Goal: Task Accomplishment & Management: Complete application form

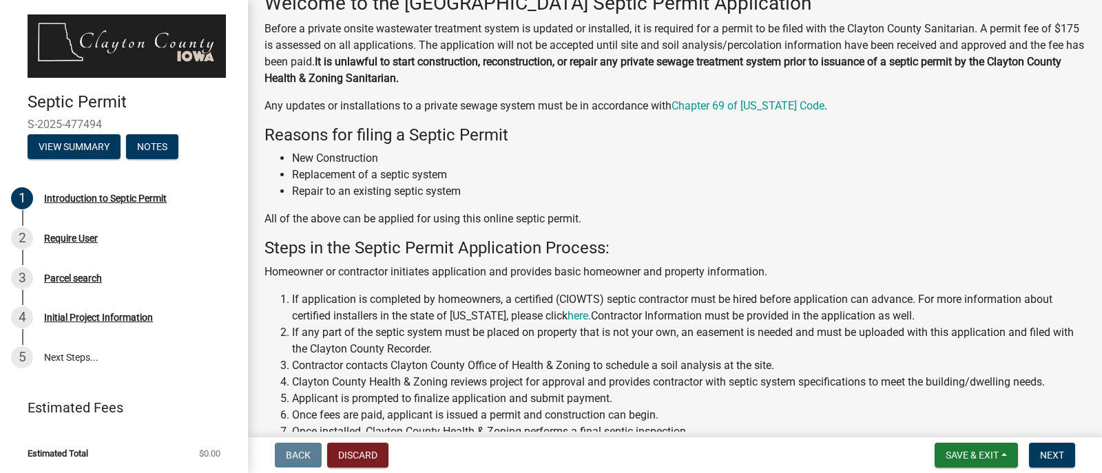
scroll to position [46, 0]
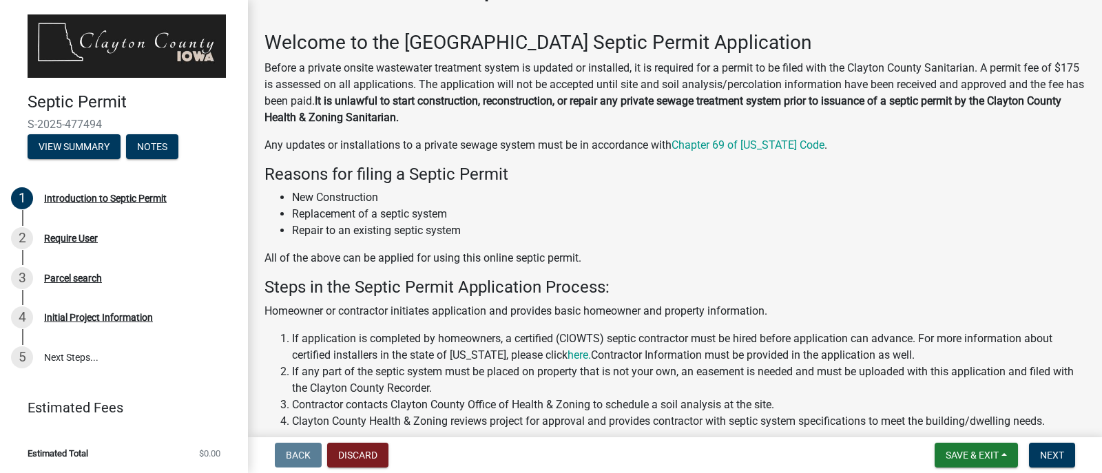
drag, startPoint x: 783, startPoint y: 201, endPoint x: 772, endPoint y: 207, distance: 12.3
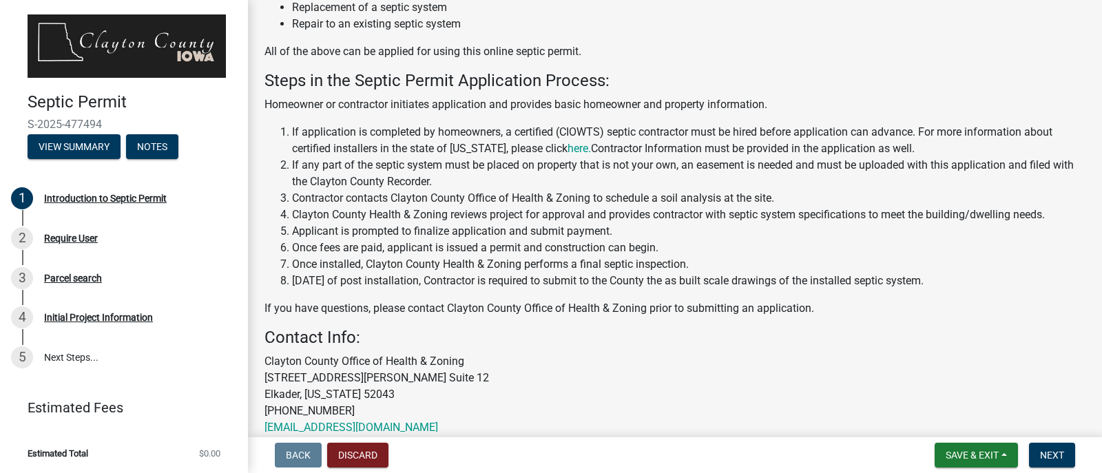
scroll to position [322, 0]
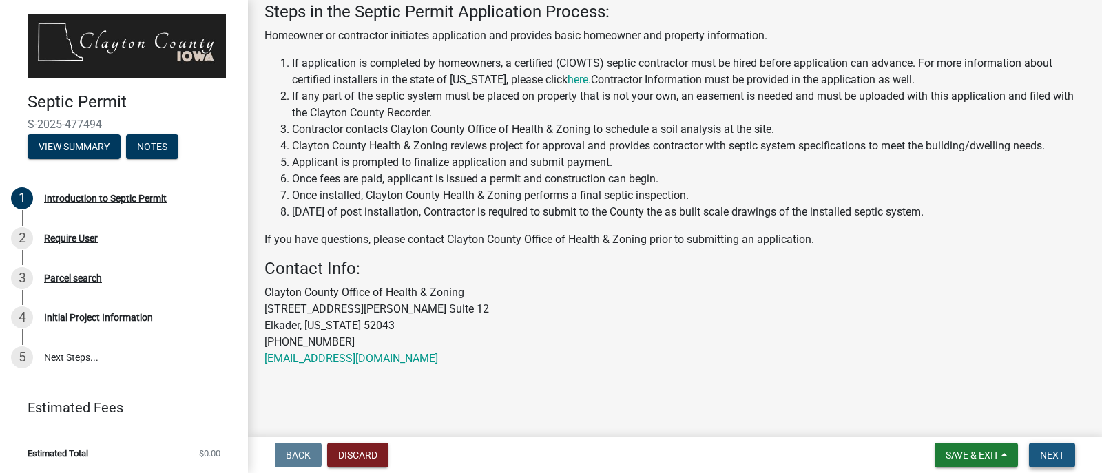
click at [1042, 453] on span "Next" at bounding box center [1052, 455] width 24 height 11
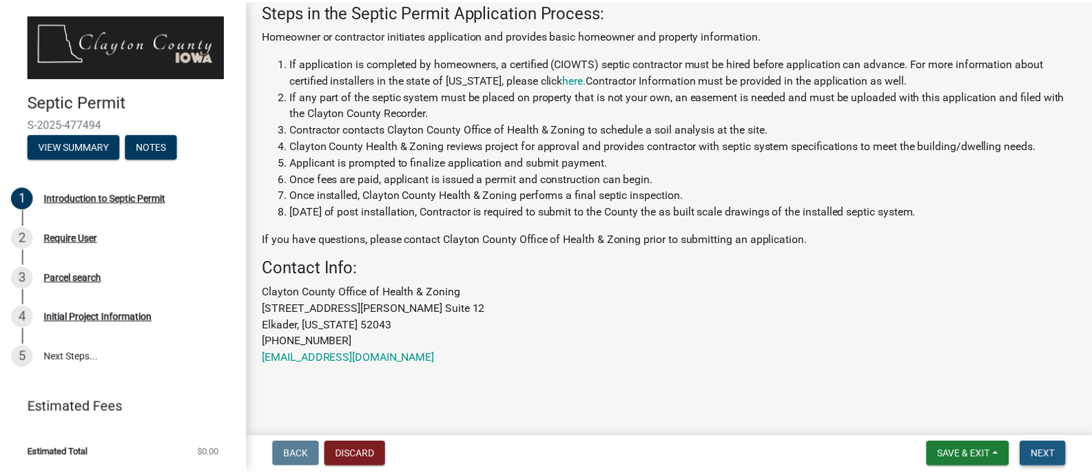
scroll to position [0, 0]
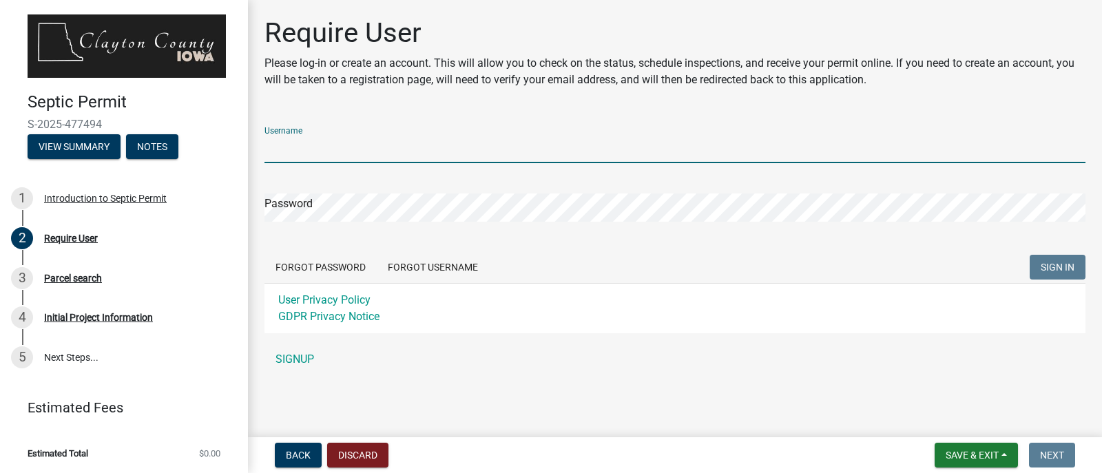
click at [393, 147] on input "Username" at bounding box center [674, 149] width 821 height 28
type input "Todd Larson"
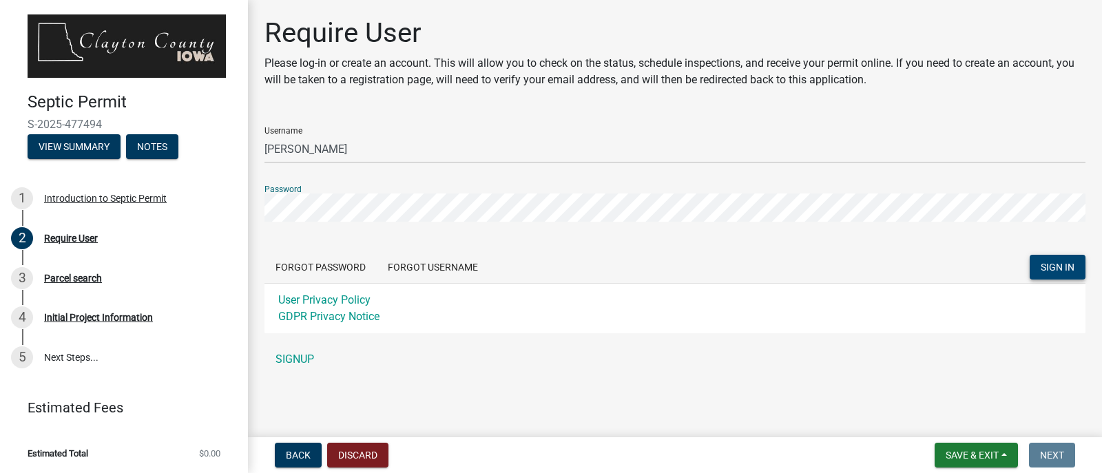
click at [1070, 269] on span "SIGN IN" at bounding box center [1058, 267] width 34 height 11
click at [302, 358] on link "SIGNUP" at bounding box center [674, 360] width 821 height 28
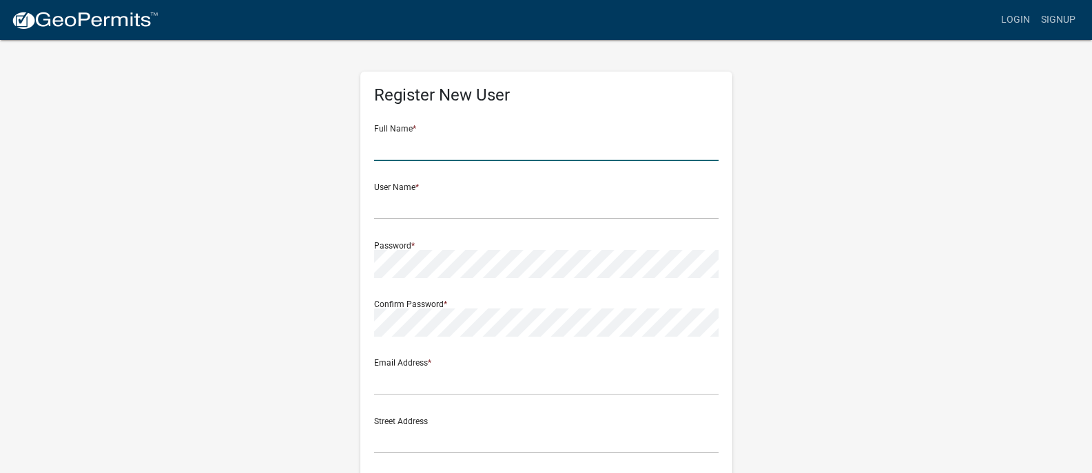
click at [458, 147] on input "text" at bounding box center [546, 147] width 344 height 28
type input "Todd Larson"
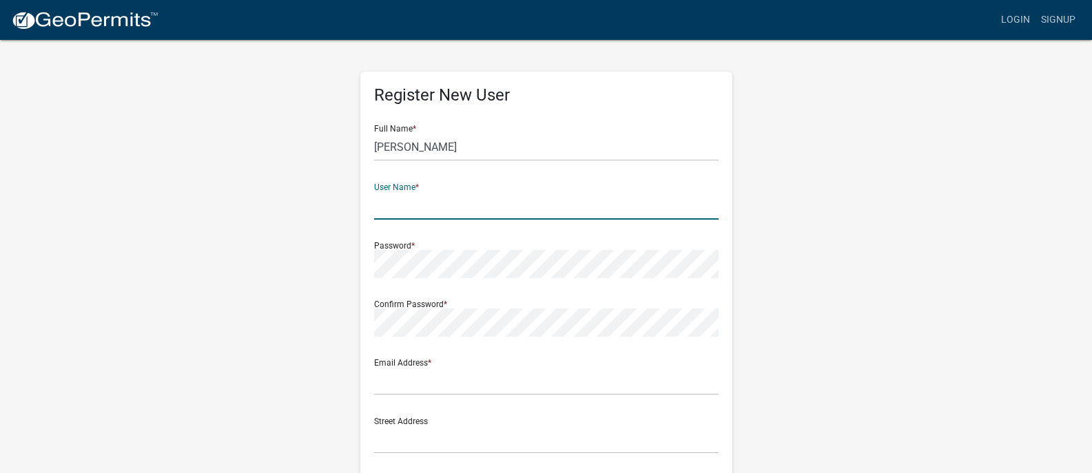
click at [439, 194] on input "text" at bounding box center [546, 205] width 344 height 28
type input "LarsonTodd"
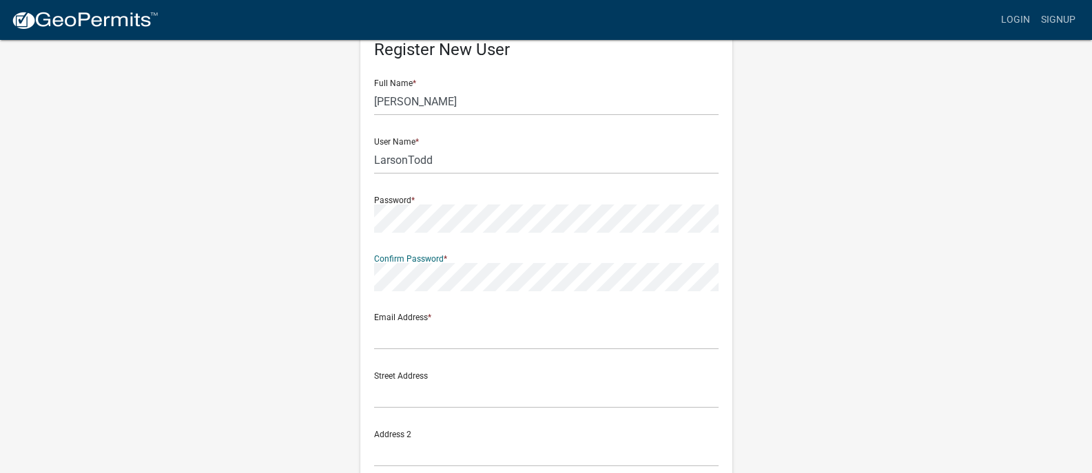
scroll to position [69, 0]
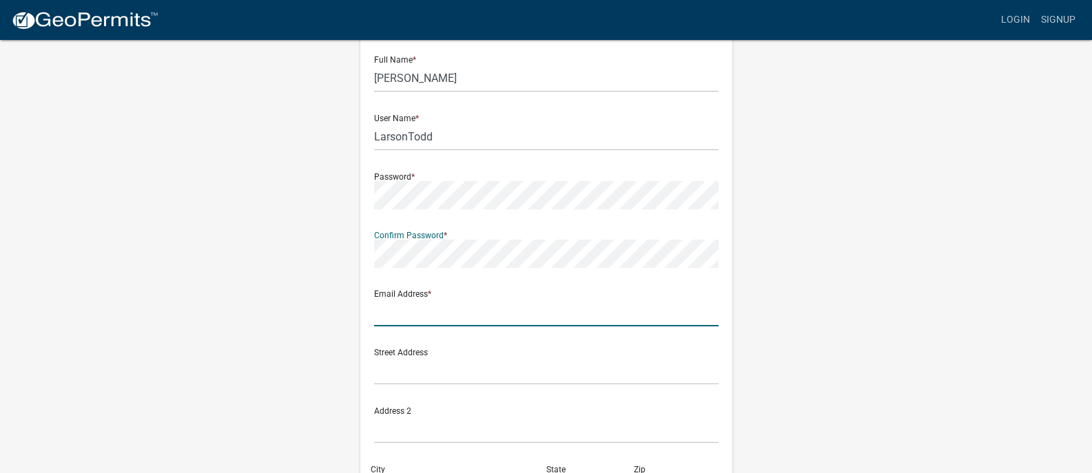
click at [387, 313] on input "text" at bounding box center [546, 312] width 344 height 28
type input "livinlarson@alpinecom.net"
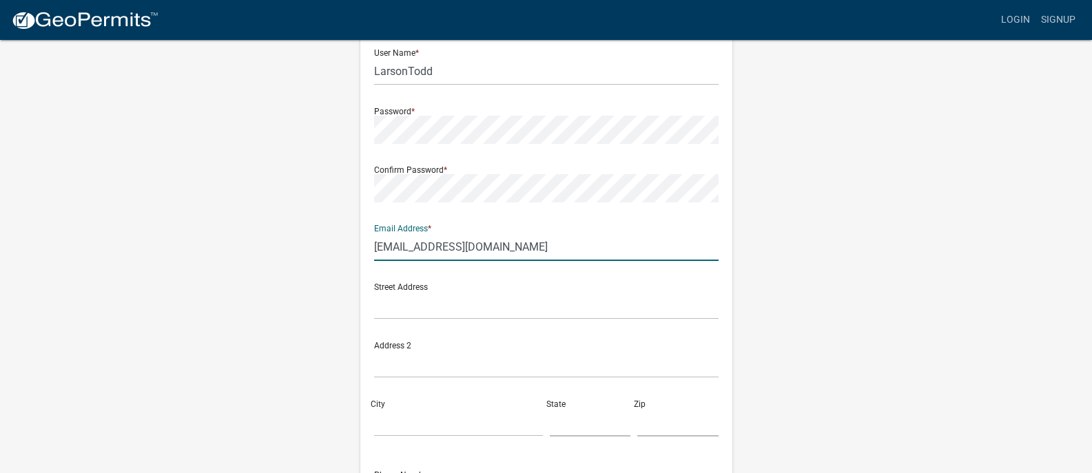
scroll to position [138, 0]
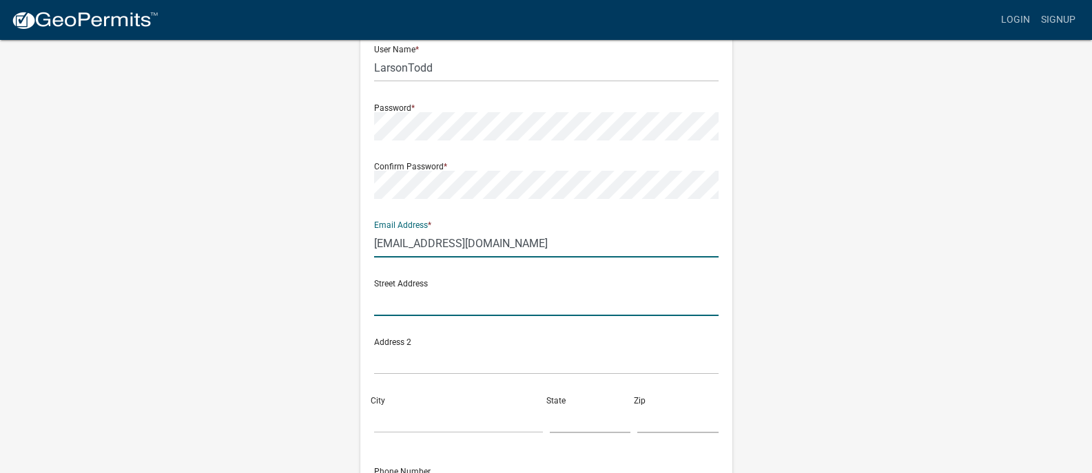
click at [443, 313] on input "text" at bounding box center [546, 302] width 344 height 28
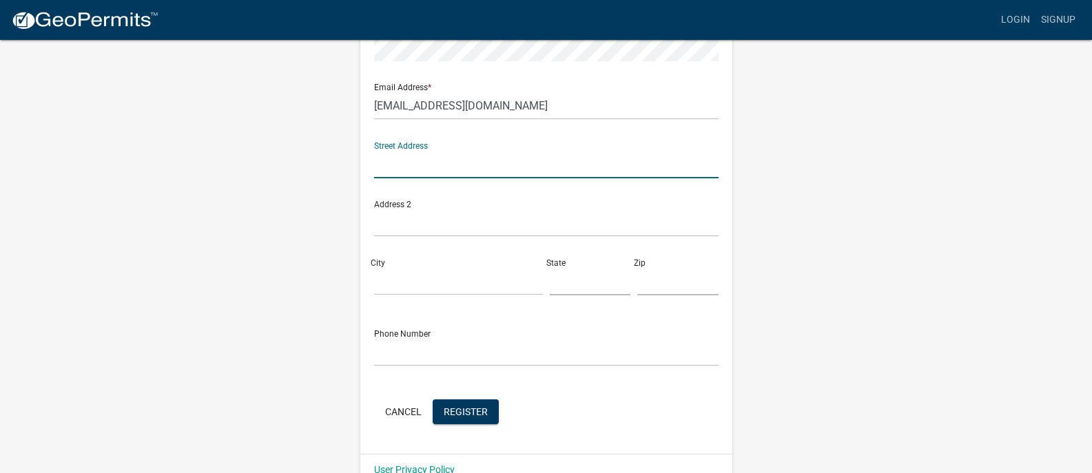
scroll to position [207, 0]
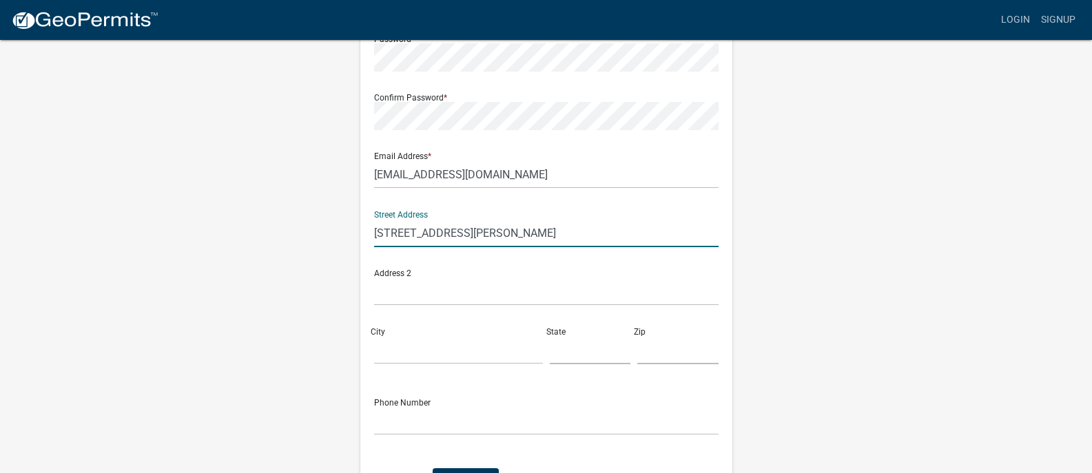
type input "17594 Kimberly Ave"
click at [424, 352] on input "City" at bounding box center [458, 350] width 169 height 28
type input "McGregor"
click at [601, 357] on input "text" at bounding box center [590, 350] width 81 height 28
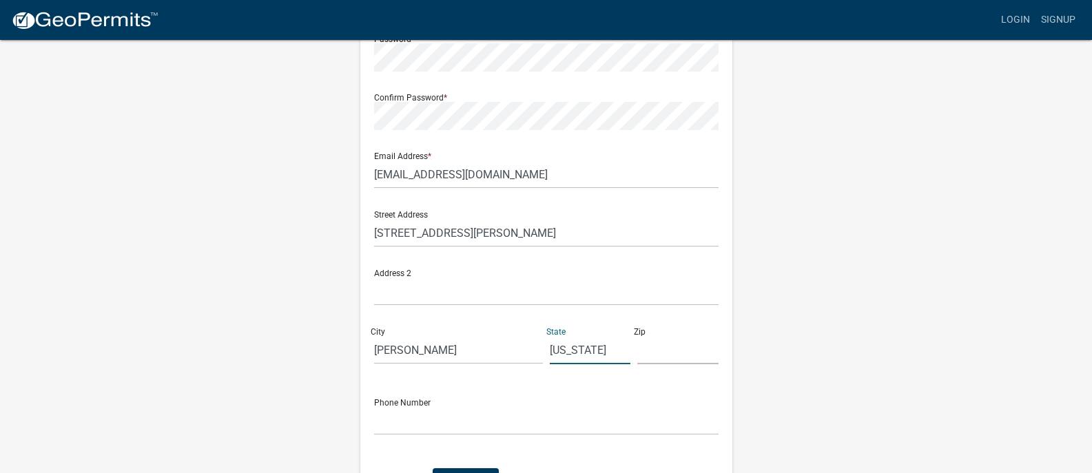
type input "[US_STATE]"
click at [649, 339] on input "text" at bounding box center [677, 350] width 81 height 28
type input "52157"
click at [459, 427] on input "text" at bounding box center [546, 421] width 344 height 28
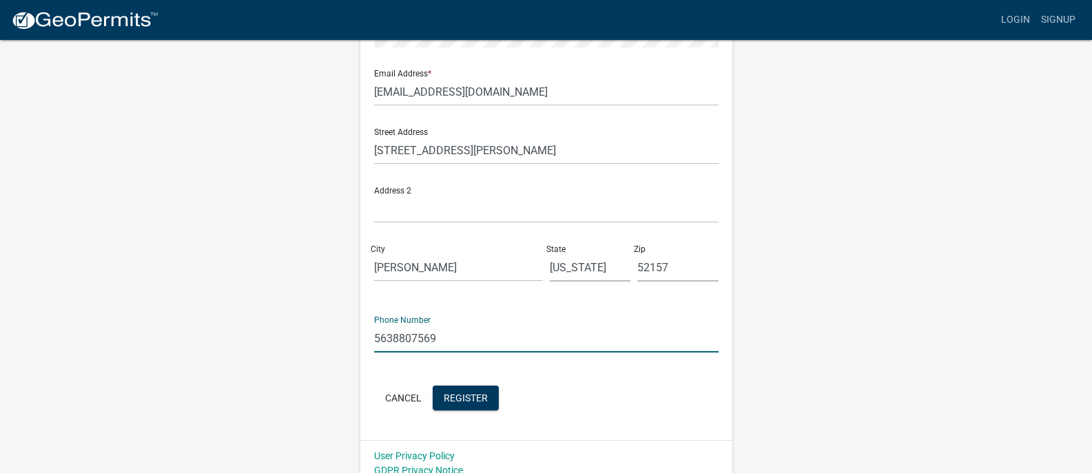
scroll to position [302, 0]
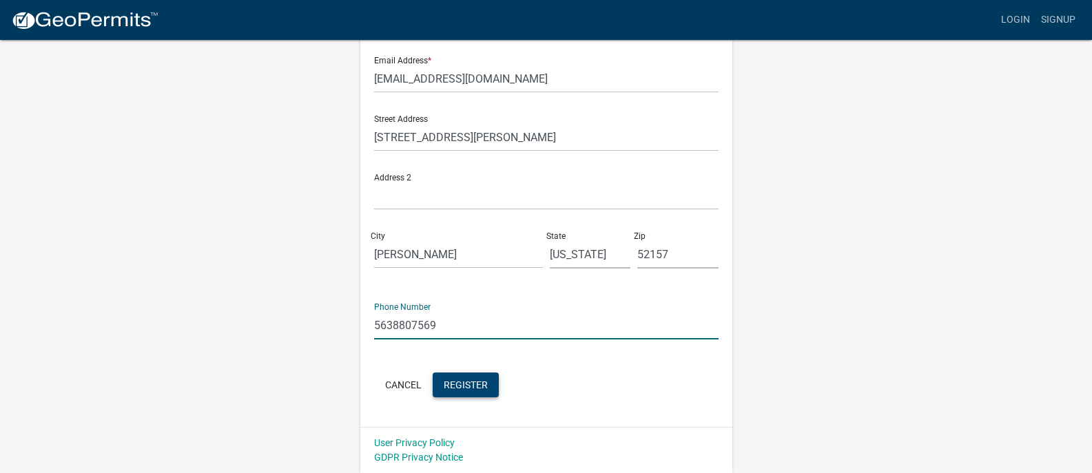
type input "5638807569"
click at [475, 389] on span "Register" at bounding box center [466, 384] width 44 height 11
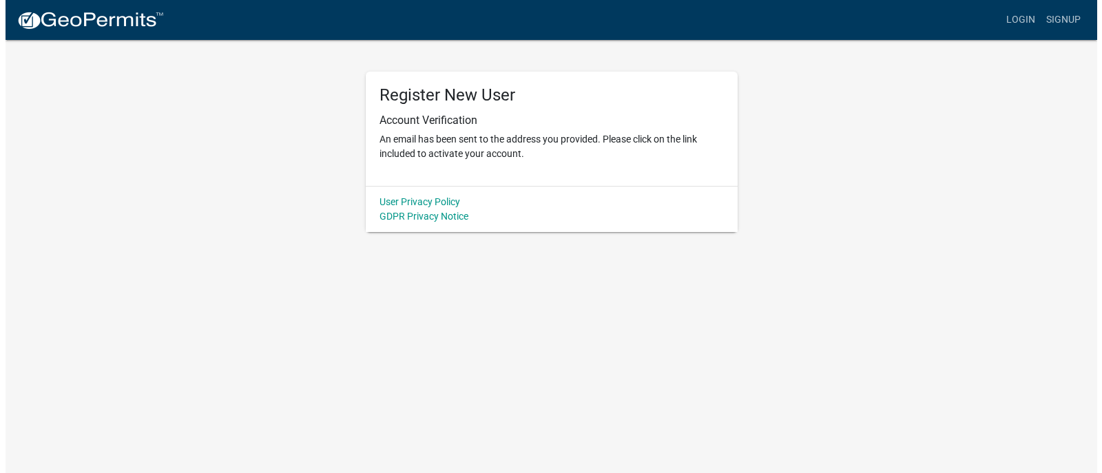
scroll to position [0, 0]
click at [1025, 17] on link "Login" at bounding box center [1026, 20] width 40 height 26
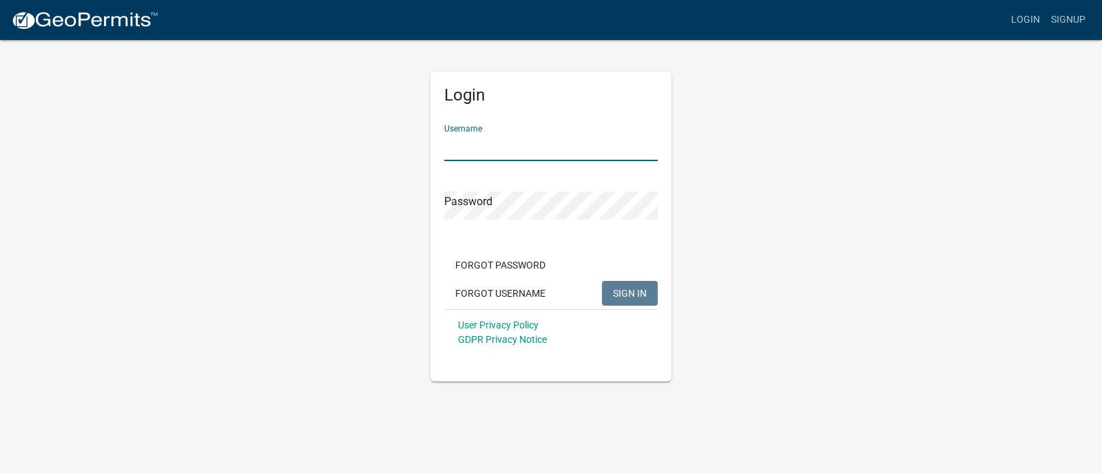
click at [558, 151] on input "Username" at bounding box center [551, 147] width 214 height 28
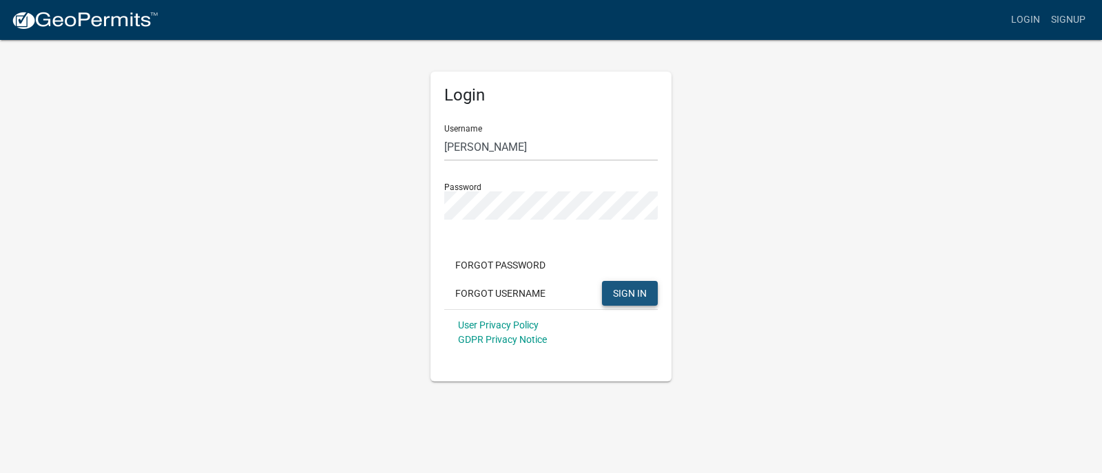
click at [626, 295] on span "SIGN IN" at bounding box center [630, 292] width 34 height 11
drag, startPoint x: 529, startPoint y: 152, endPoint x: 411, endPoint y: 164, distance: 119.0
click at [411, 164] on div "Login Username Todd Larson Password Forgot Password Forgot Username SIGN IN Use…" at bounding box center [550, 210] width 785 height 343
type input "LarsonTodd"
click at [616, 291] on span "SIGN IN" at bounding box center [630, 292] width 34 height 11
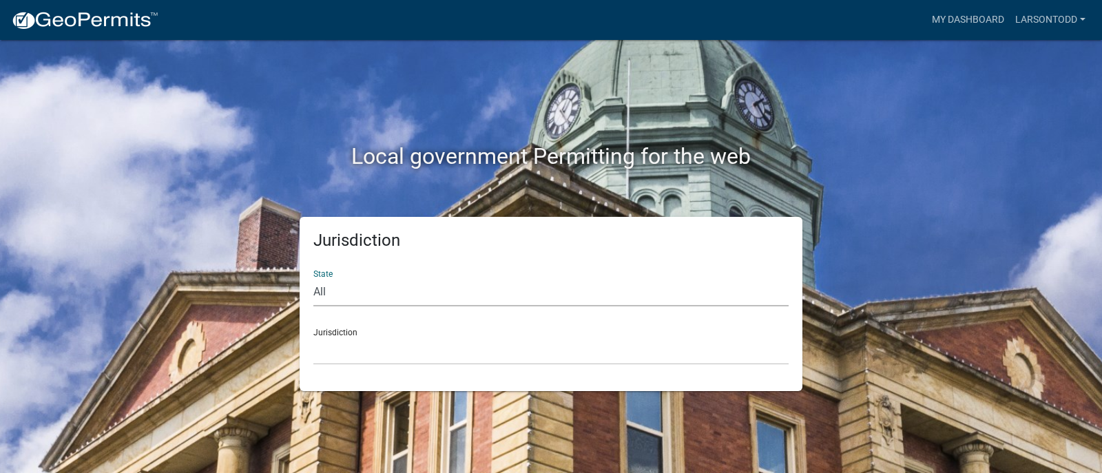
click at [423, 289] on select "All [US_STATE] [US_STATE] [US_STATE] [US_STATE] [US_STATE] [US_STATE] [US_STATE…" at bounding box center [550, 292] width 475 height 28
select select "[US_STATE]"
click at [313, 278] on select "All [US_STATE] [US_STATE] [US_STATE] [US_STATE] [US_STATE] [US_STATE] [US_STATE…" at bounding box center [550, 292] width 475 height 28
click at [982, 20] on link "My Dashboard" at bounding box center [967, 20] width 83 height 26
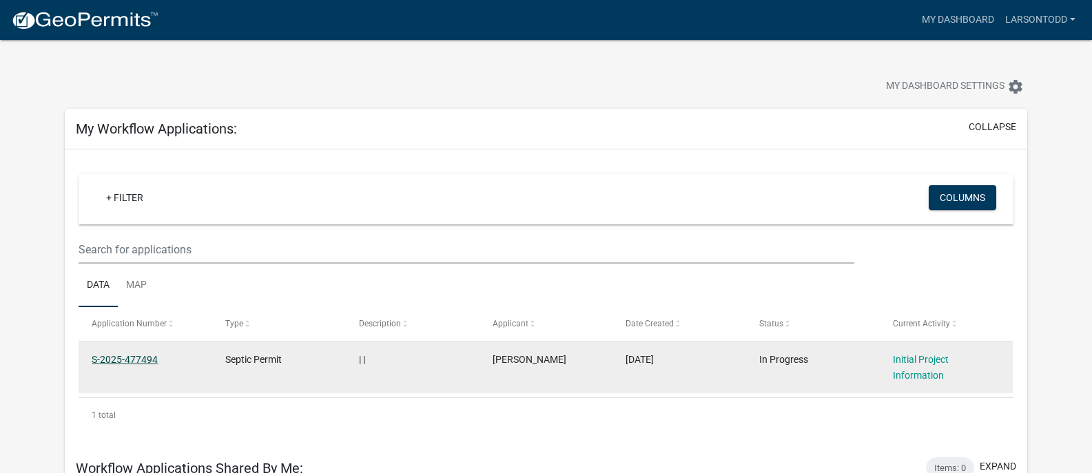
click at [128, 362] on link "S-2025-477494" at bounding box center [125, 359] width 66 height 11
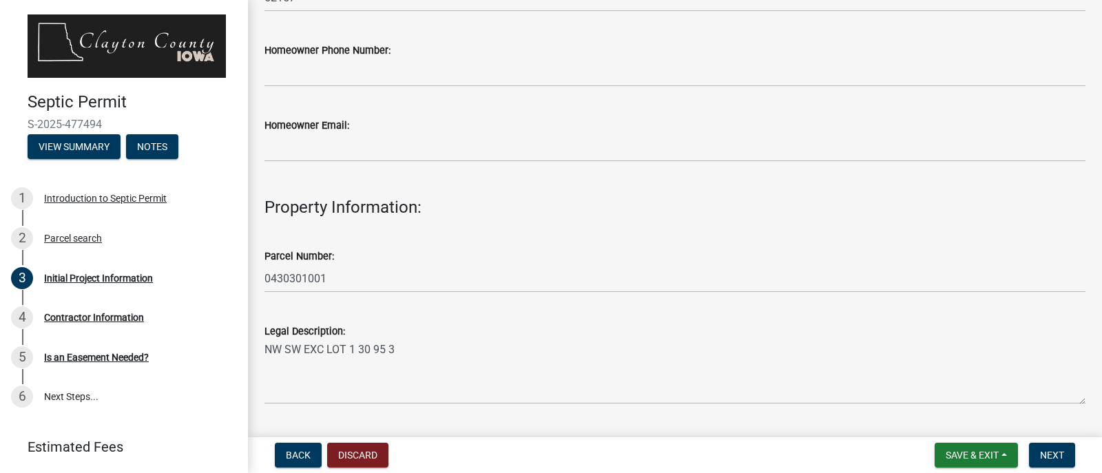
scroll to position [689, 0]
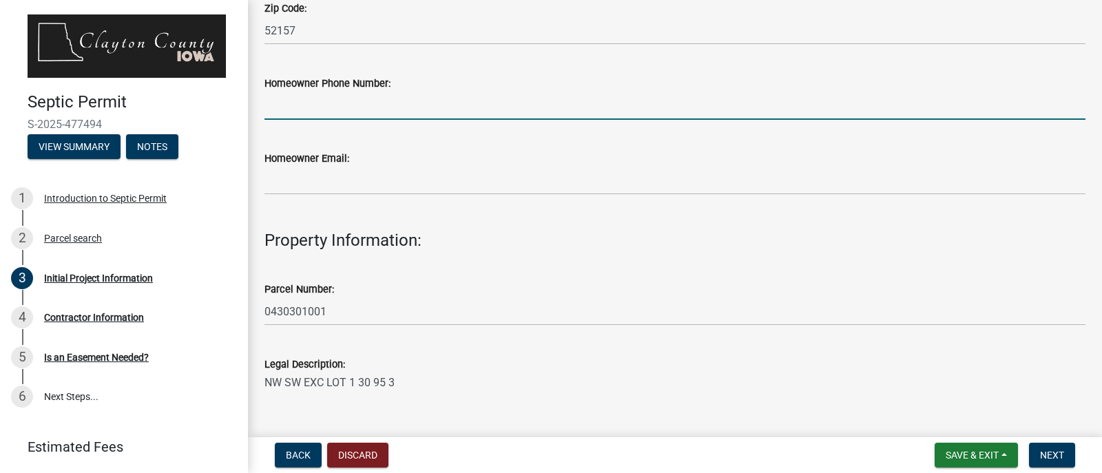
click at [285, 108] on input "Homeowner Phone Number:" at bounding box center [674, 106] width 821 height 28
type input "[PHONE_NUMBER]"
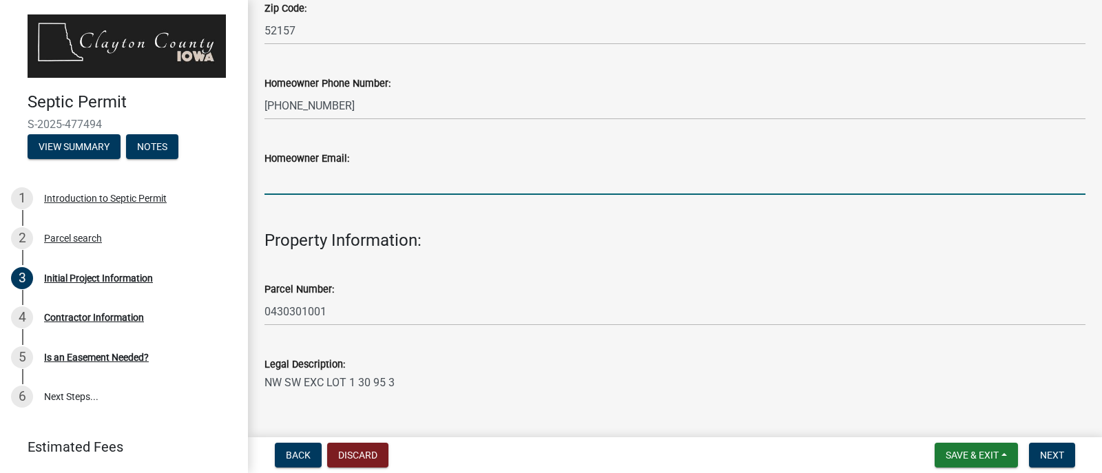
click at [282, 181] on input "Homeowner Email:" at bounding box center [674, 181] width 821 height 28
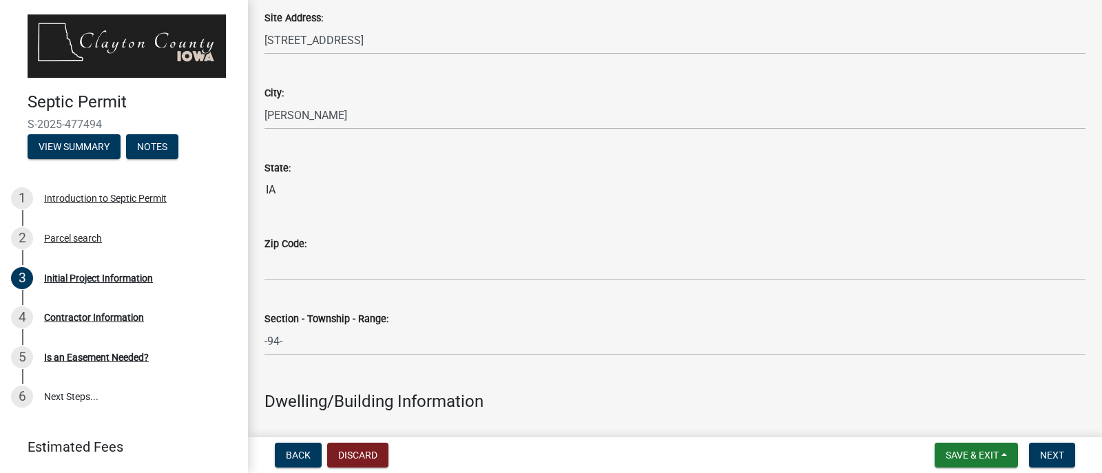
scroll to position [1171, 0]
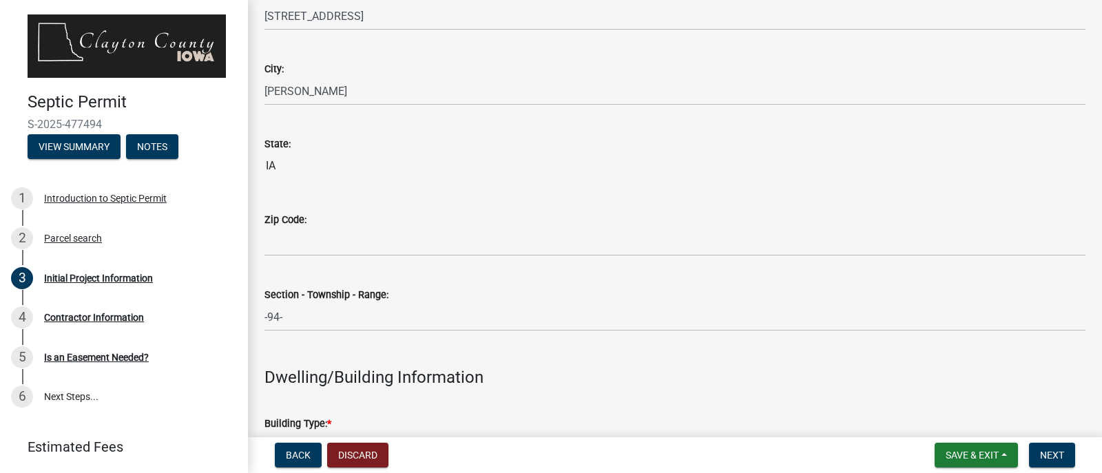
type input "[EMAIL_ADDRESS][DOMAIN_NAME]"
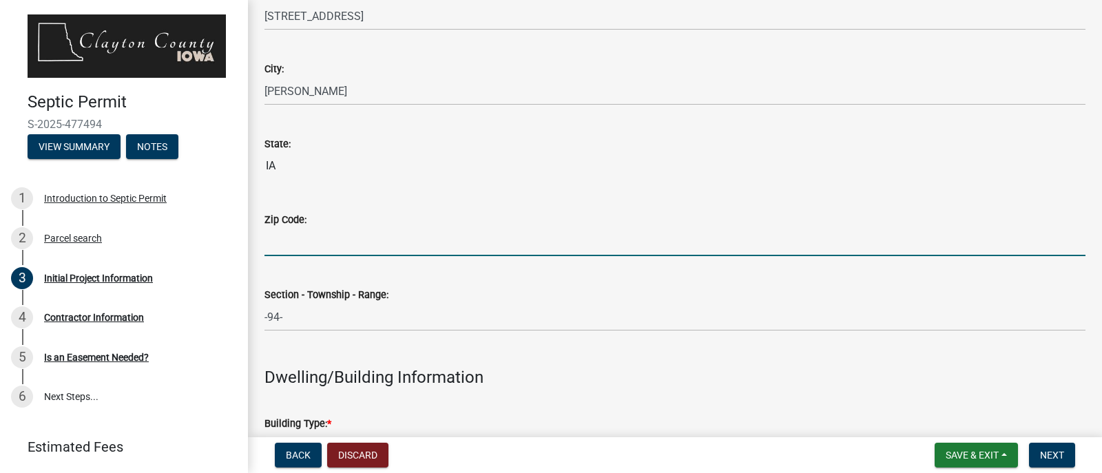
click at [284, 245] on input "Zip Code:" at bounding box center [674, 242] width 821 height 28
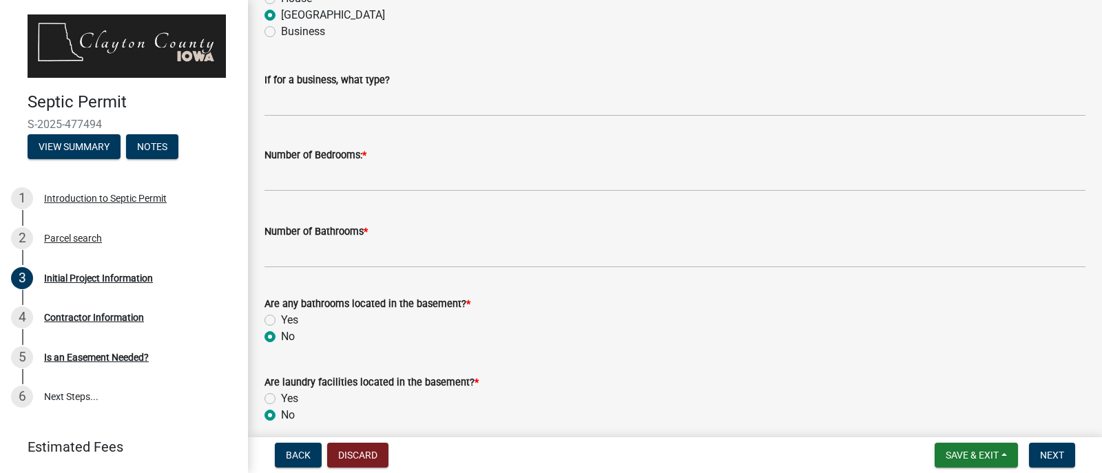
scroll to position [1722, 0]
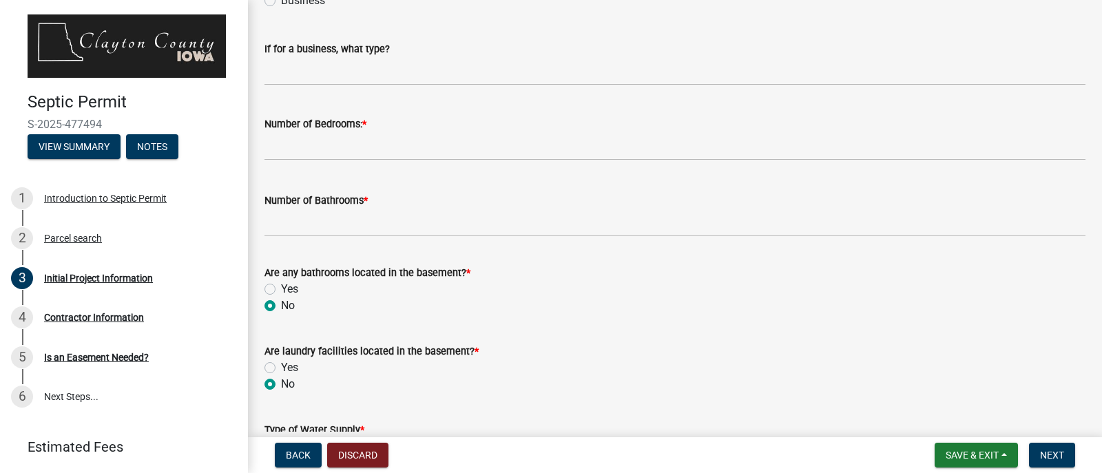
type input "52157"
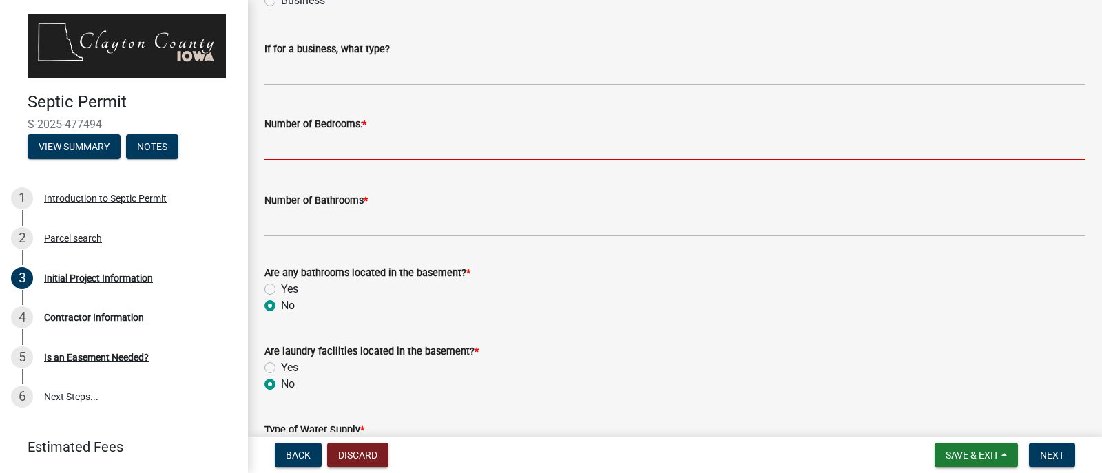
click at [292, 146] on input "text" at bounding box center [674, 146] width 821 height 28
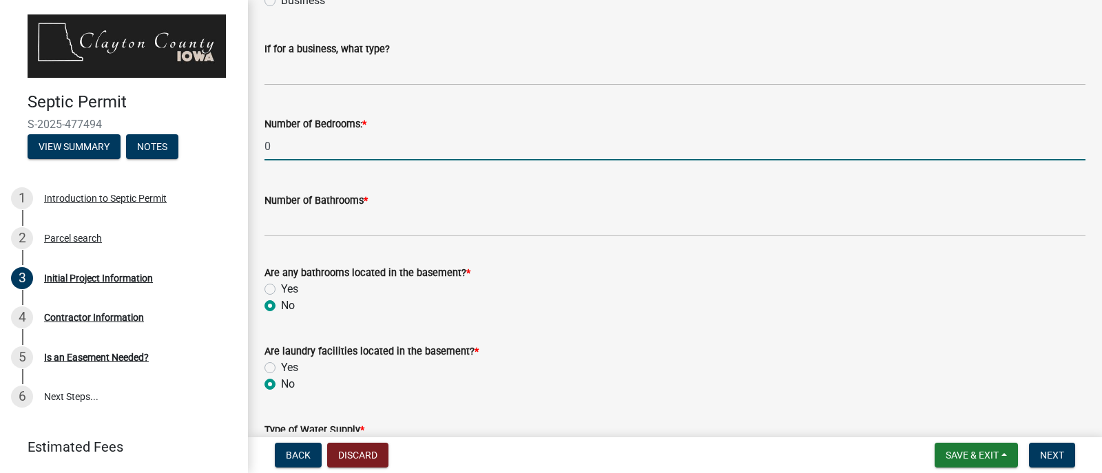
type input "0"
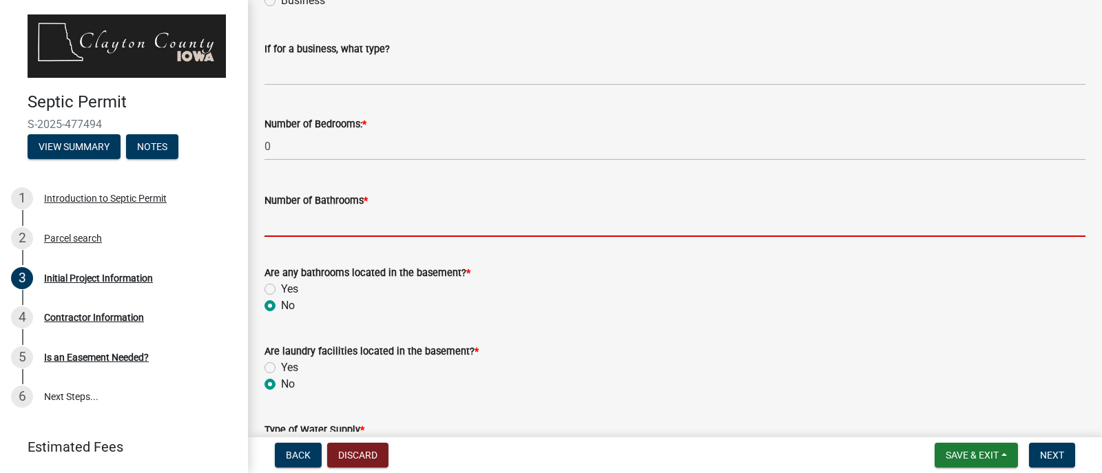
click at [302, 228] on input "Number of Bathrooms *" at bounding box center [674, 223] width 821 height 28
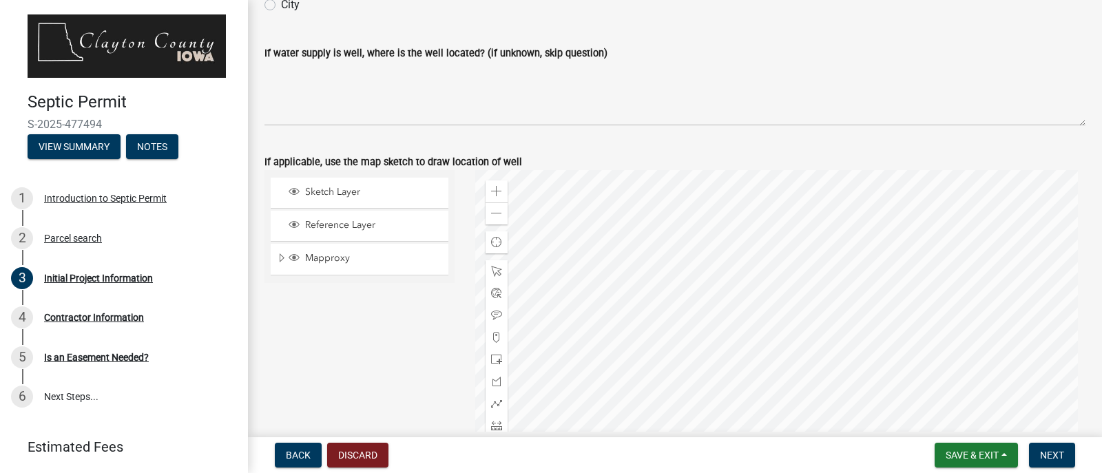
scroll to position [2204, 0]
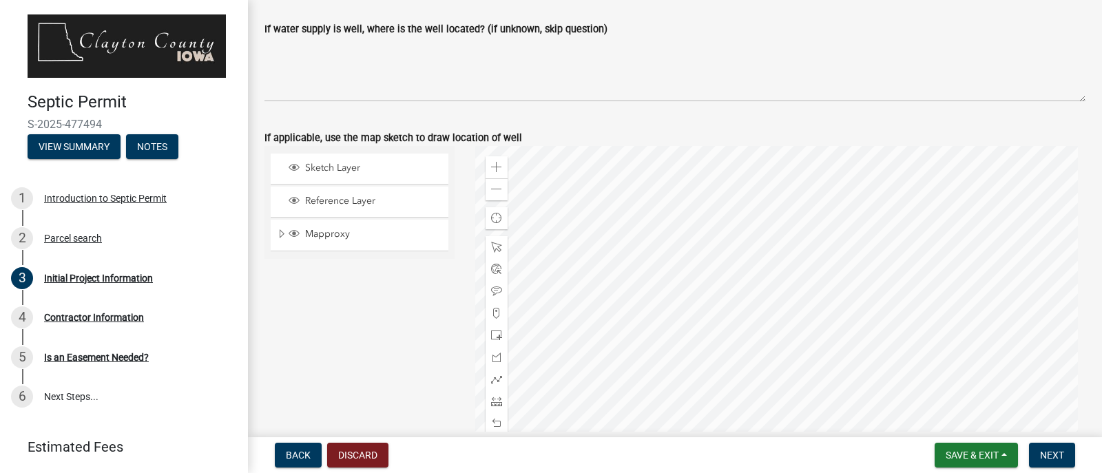
type input "1"
click at [802, 344] on div at bounding box center [780, 318] width 611 height 344
click at [801, 344] on div at bounding box center [780, 318] width 611 height 344
click at [816, 321] on div at bounding box center [780, 318] width 611 height 344
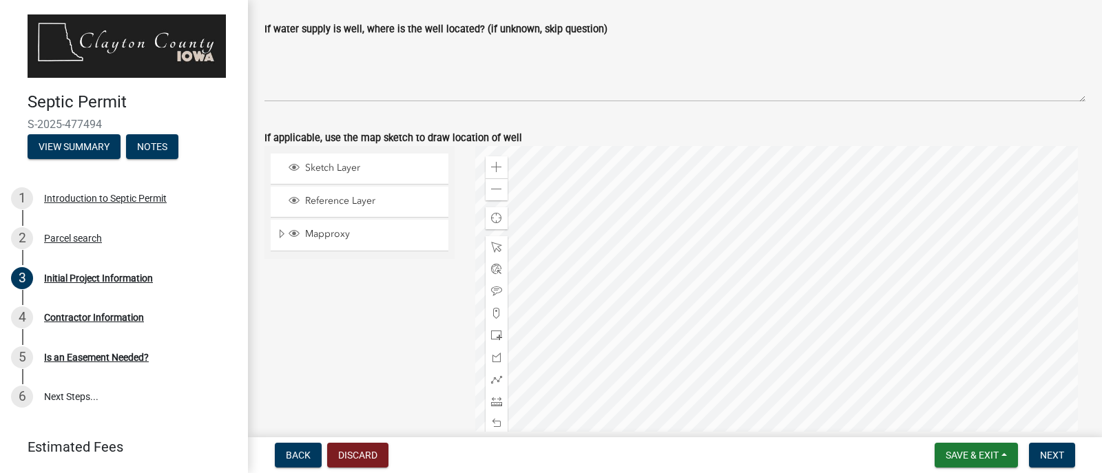
click at [816, 321] on div at bounding box center [780, 318] width 611 height 344
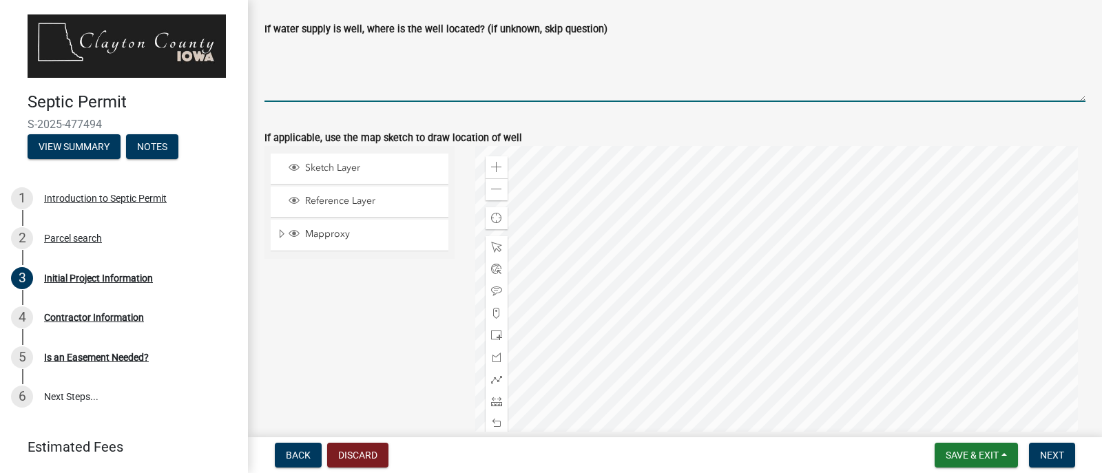
click at [300, 92] on textarea "If water supply is well, where is the well located? (if unknown, skip question)" at bounding box center [674, 69] width 821 height 65
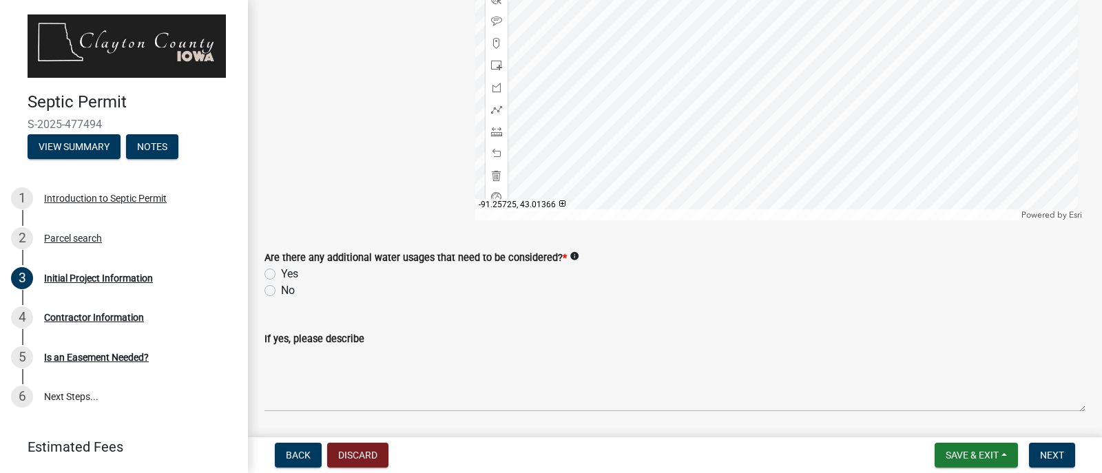
scroll to position [2450, 0]
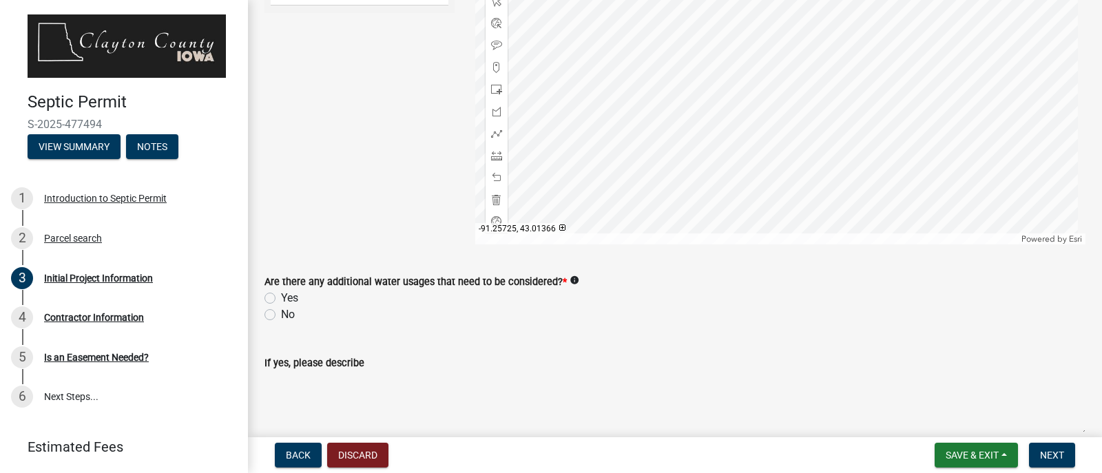
type textarea "east of building where septic is to be installed"
click at [281, 317] on label "No" at bounding box center [288, 315] width 14 height 17
click at [281, 315] on input "No" at bounding box center [285, 311] width 9 height 9
radio input "true"
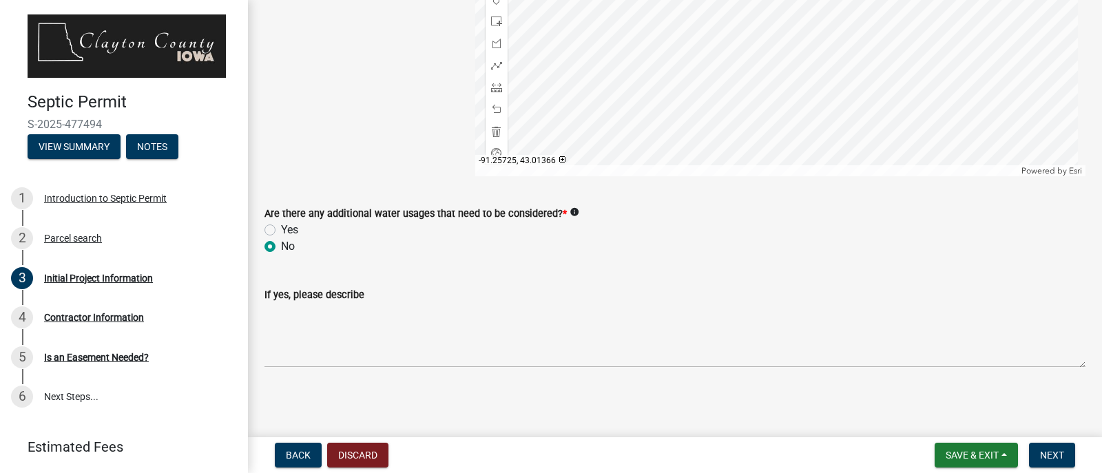
scroll to position [2519, 0]
click at [1048, 457] on span "Next" at bounding box center [1052, 455] width 24 height 11
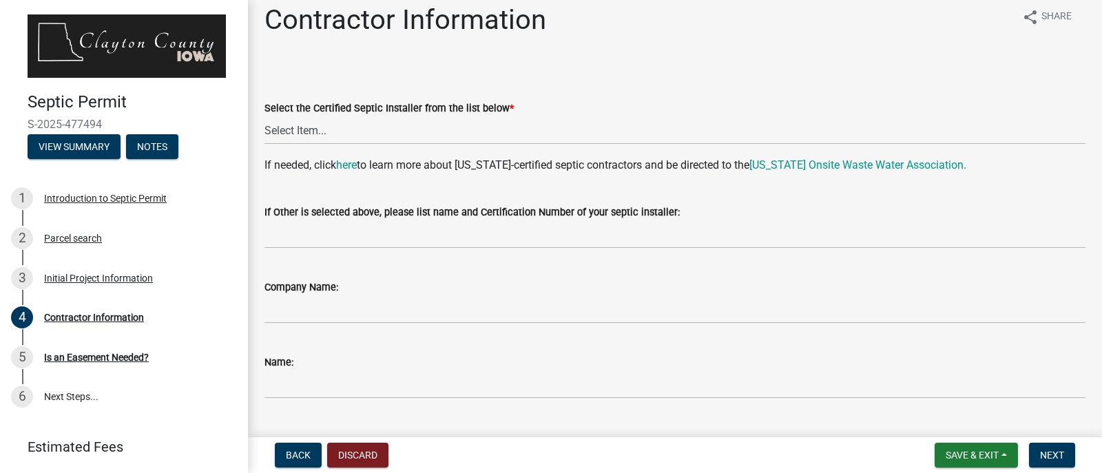
scroll to position [0, 0]
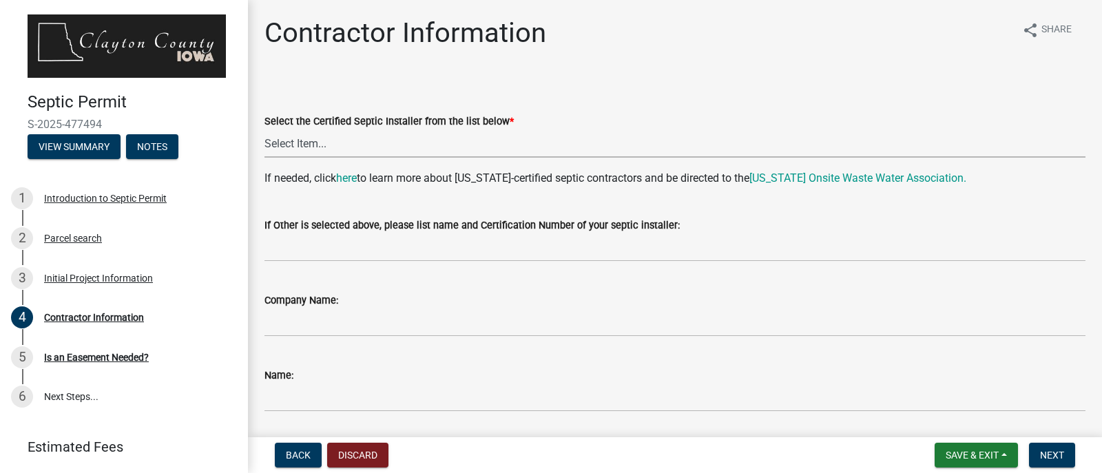
click at [299, 143] on select "Select Item... [PERSON_NAME] |CIOWTS ID#509990 M. B. Construction | [PERSON_NAM…" at bounding box center [674, 143] width 821 height 28
click at [264, 129] on select "Select Item... [PERSON_NAME] |CIOWTS ID#509990 M. B. Construction | [PERSON_NAM…" at bounding box center [674, 143] width 821 height 28
select select "45d722ef-cddb-4672-ae9e-81438542ac55"
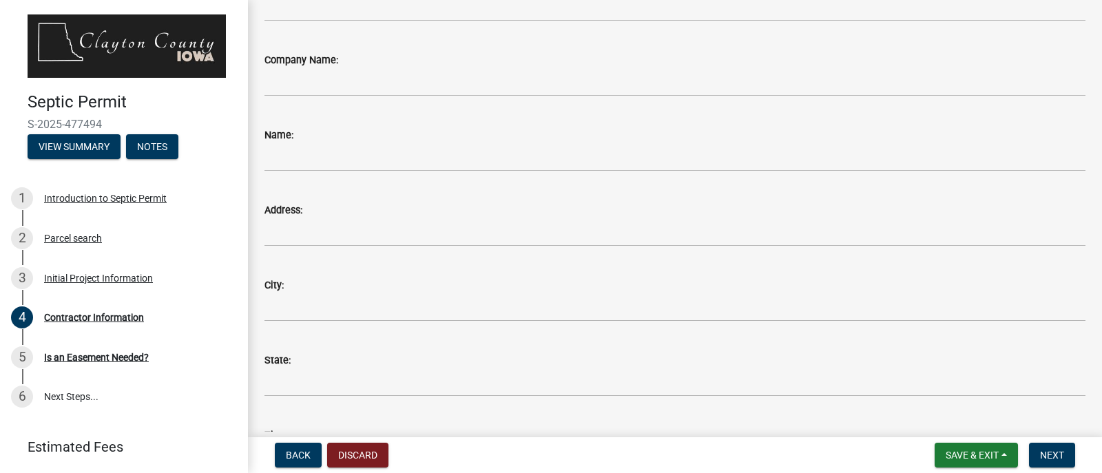
scroll to position [220, 0]
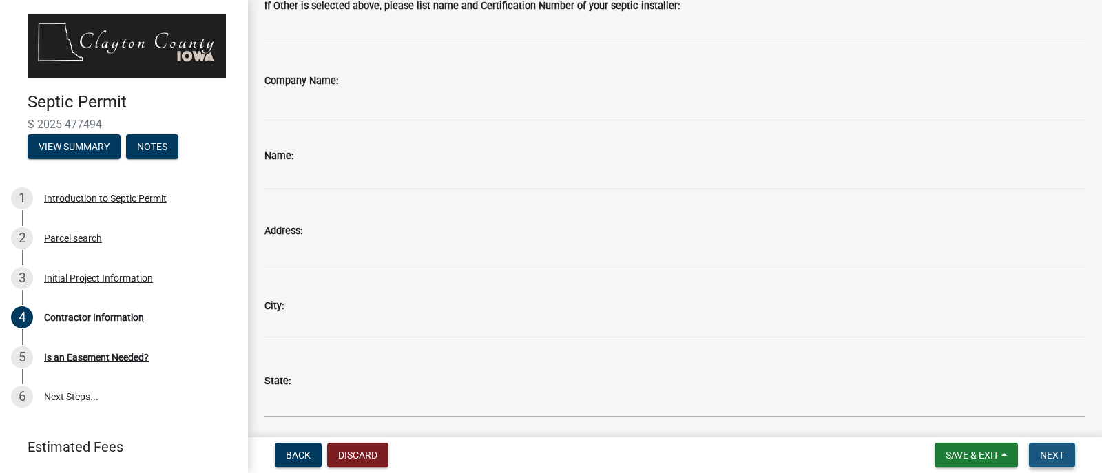
click at [1062, 456] on span "Next" at bounding box center [1052, 455] width 24 height 11
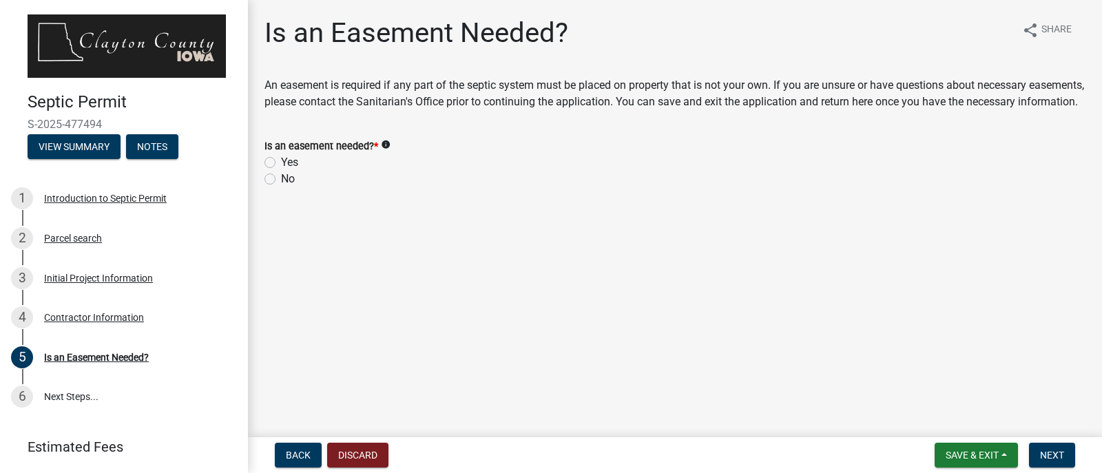
click at [281, 187] on label "No" at bounding box center [288, 179] width 14 height 17
click at [281, 180] on input "No" at bounding box center [285, 175] width 9 height 9
radio input "true"
click at [1052, 459] on span "Next" at bounding box center [1052, 455] width 24 height 11
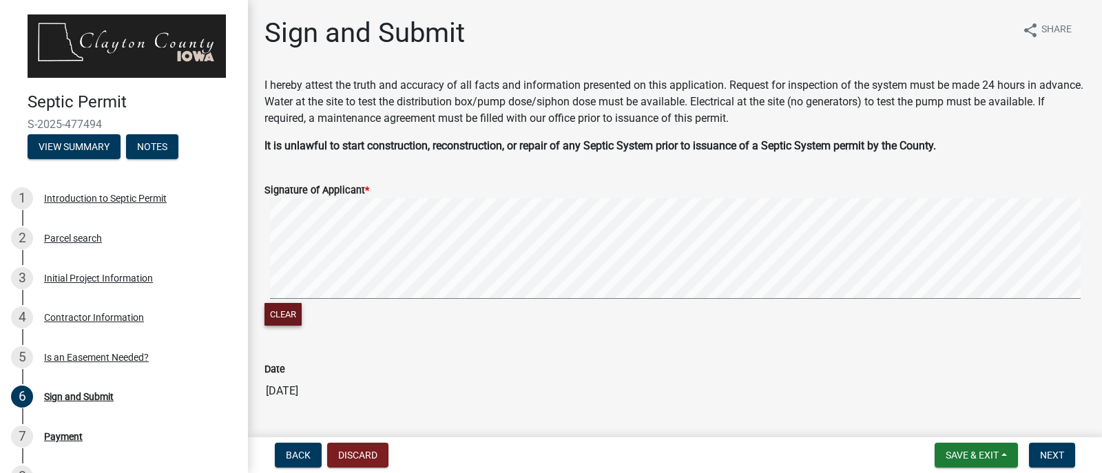
click at [287, 310] on button "Clear" at bounding box center [282, 314] width 37 height 23
click at [338, 301] on signature-pad at bounding box center [674, 250] width 821 height 105
click at [1052, 457] on span "Next" at bounding box center [1052, 455] width 24 height 11
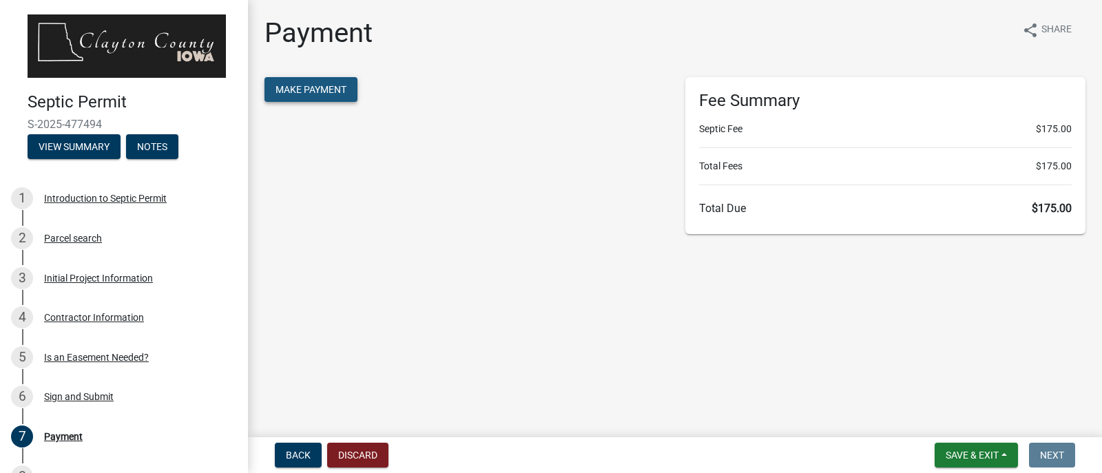
click at [293, 89] on span "Make Payment" at bounding box center [311, 89] width 71 height 11
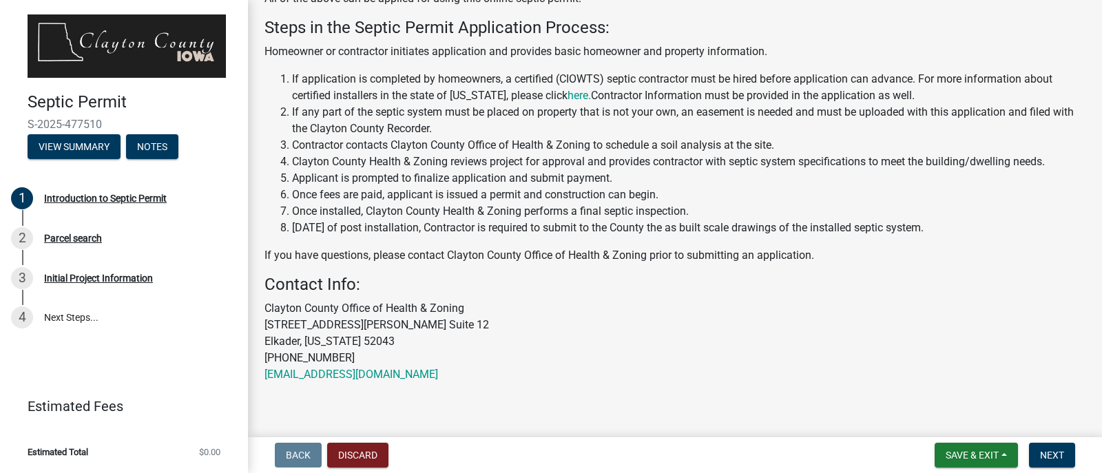
scroll to position [322, 0]
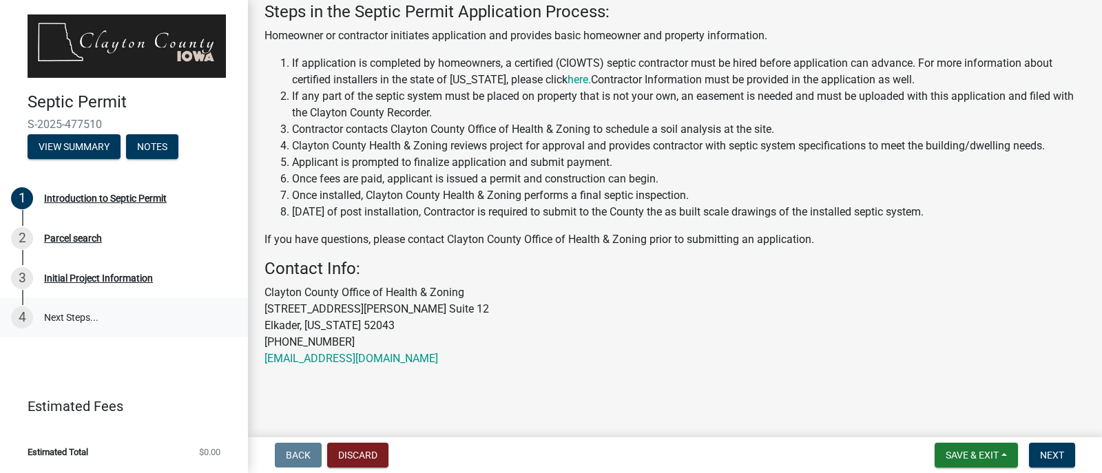
click at [67, 322] on link "4 Next Steps..." at bounding box center [124, 318] width 248 height 40
click at [74, 276] on div "Initial Project Information" at bounding box center [98, 278] width 109 height 10
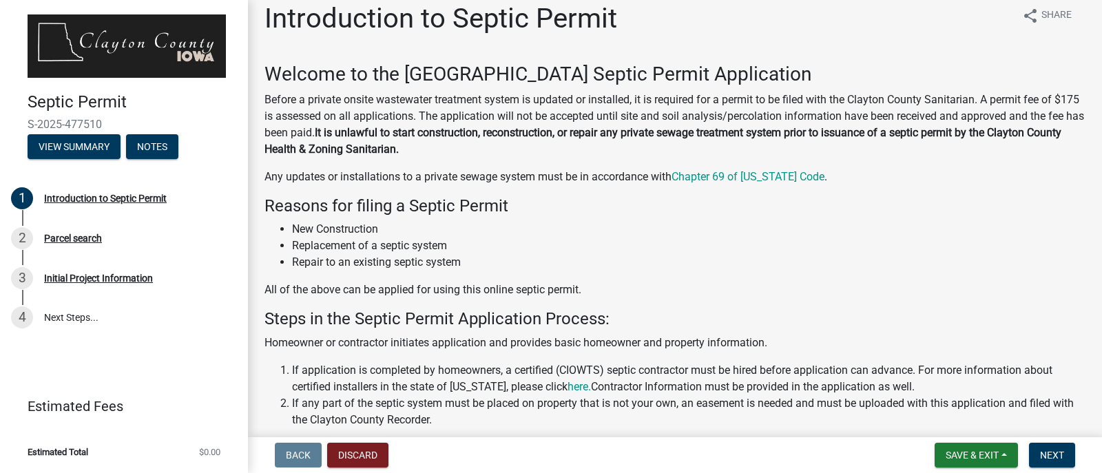
scroll to position [0, 0]
